Goal: Communication & Community: Answer question/provide support

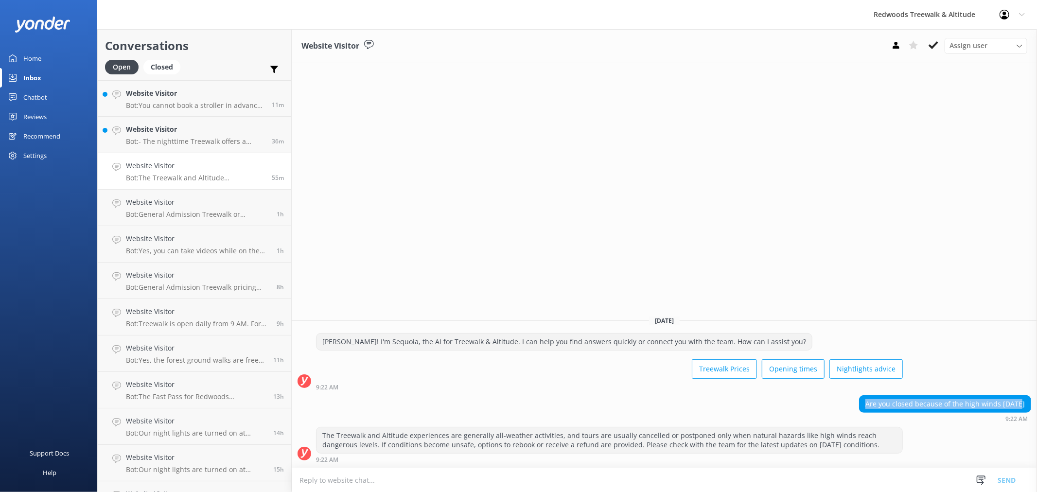
drag, startPoint x: 876, startPoint y: 403, endPoint x: 1028, endPoint y: 397, distance: 151.8
click at [1028, 397] on div "Are you closed because of the high winds [DATE]" at bounding box center [944, 404] width 171 height 17
click at [1018, 416] on strong "9:22 AM" at bounding box center [1016, 419] width 22 height 6
click at [182, 135] on div "Website Visitor Bot: - The nighttime Treewalk offers a unique experience with t…" at bounding box center [195, 134] width 139 height 21
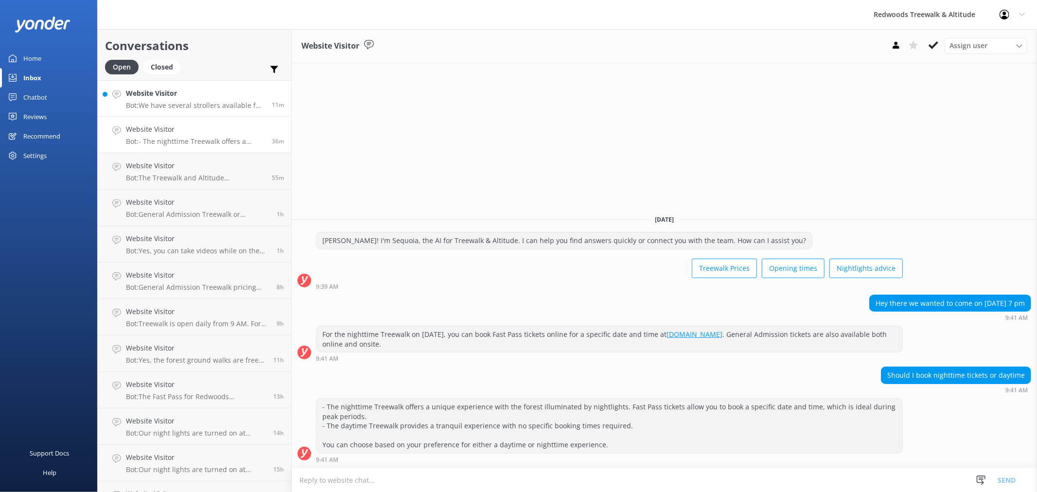
click at [192, 107] on p "Bot: We have several strollers available for use, but they cannot be booked in …" at bounding box center [195, 105] width 139 height 9
